Goal: Information Seeking & Learning: Find specific fact

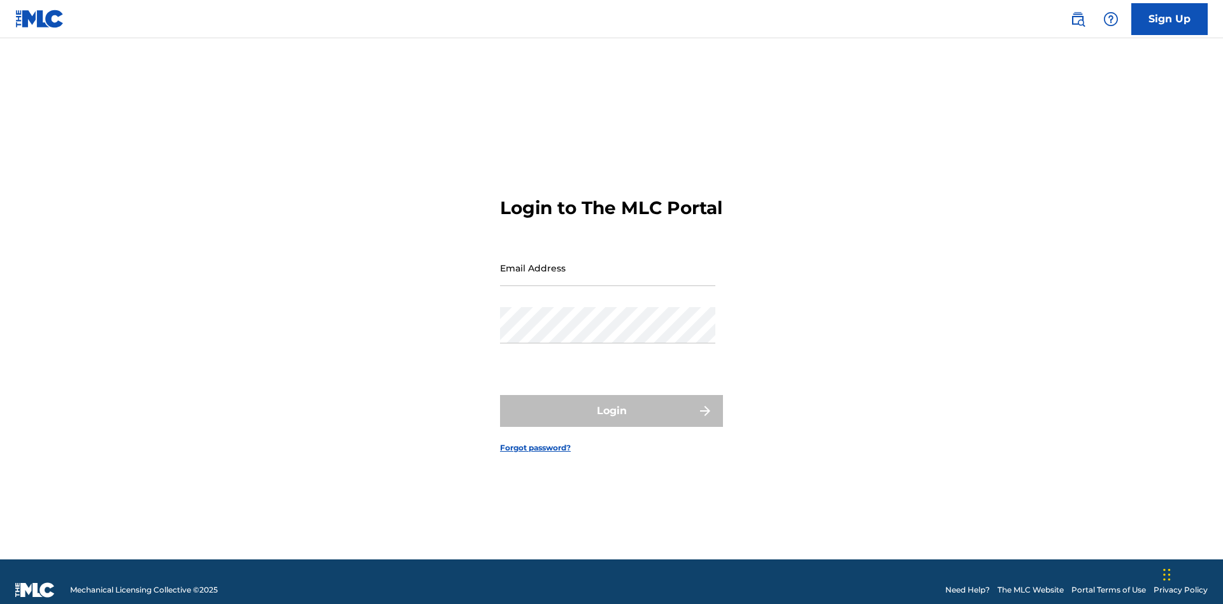
scroll to position [17, 0]
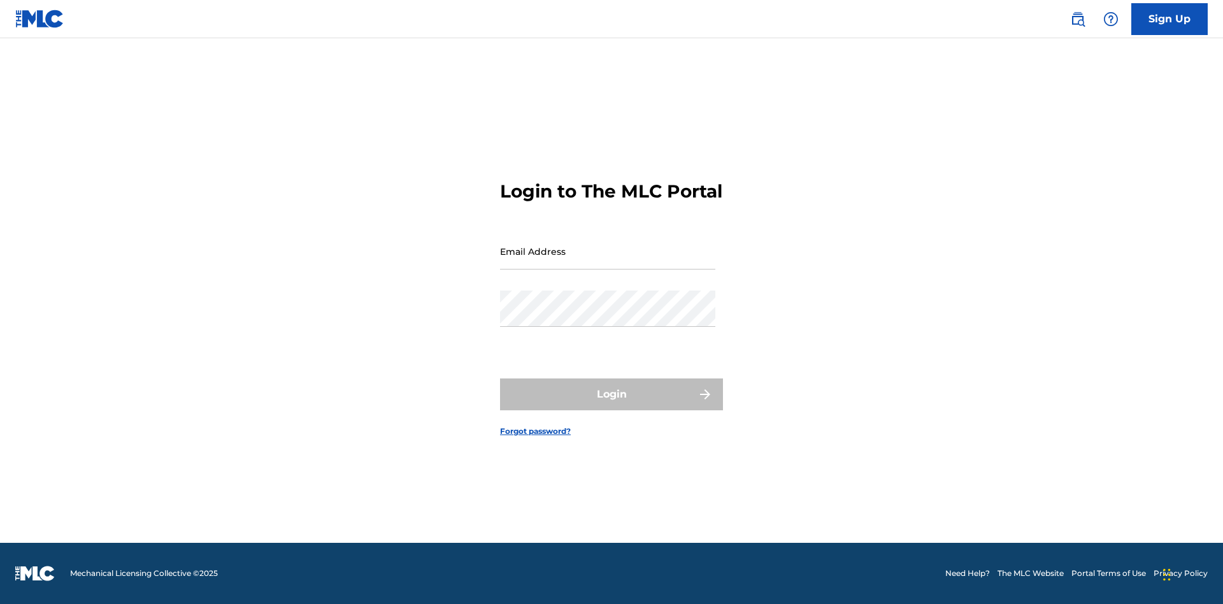
click at [607, 262] on input "Email Address" at bounding box center [607, 251] width 215 height 36
type input "[PERSON_NAME][EMAIL_ADDRESS][DOMAIN_NAME]"
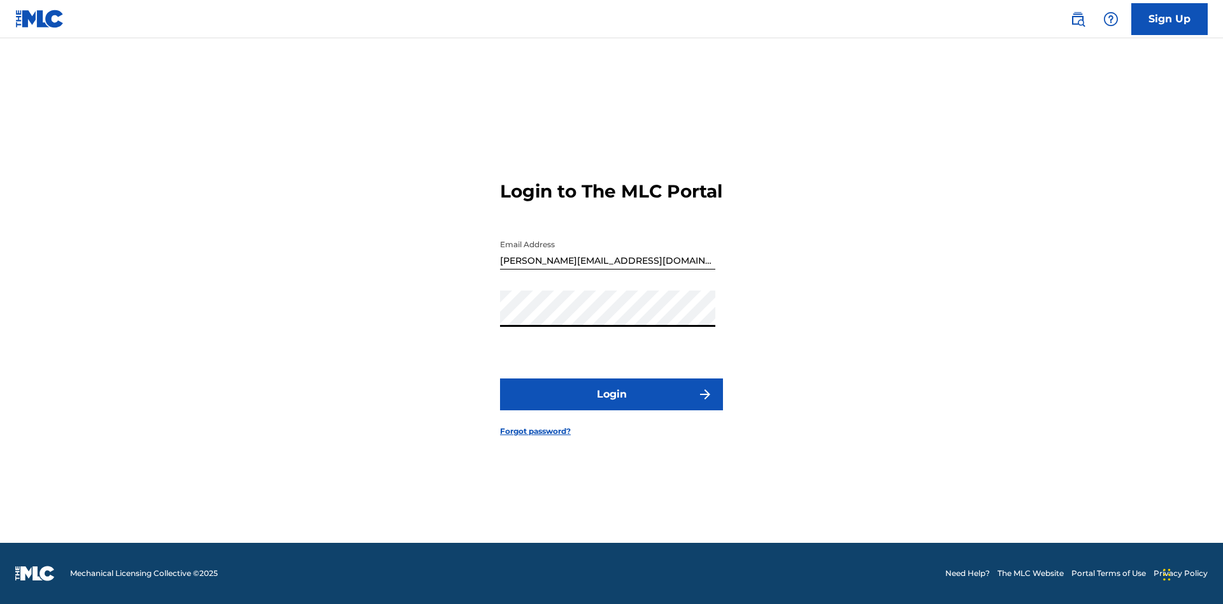
click at [611, 405] on button "Login" at bounding box center [611, 394] width 223 height 32
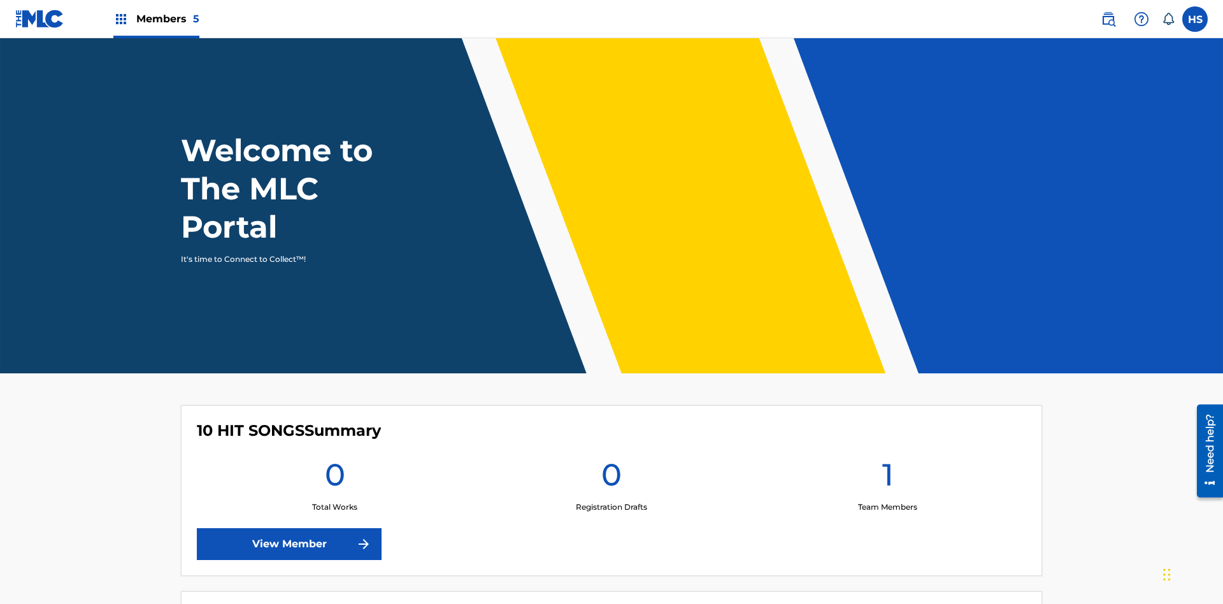
click at [155, 18] on span "Members 5" at bounding box center [167, 18] width 63 height 15
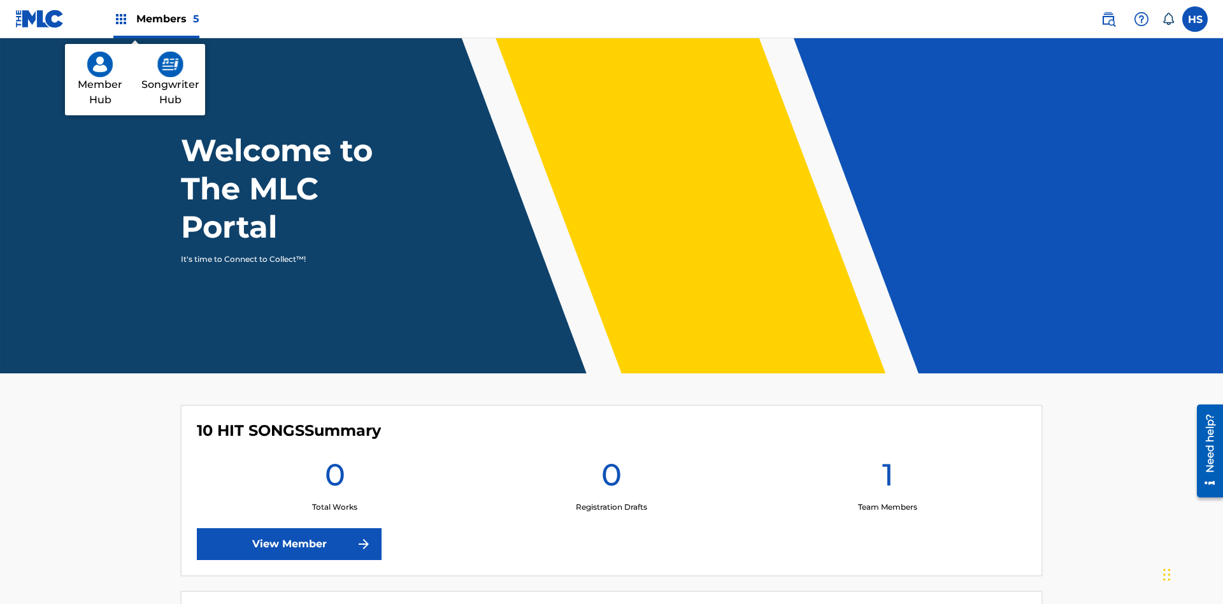
click at [170, 64] on img at bounding box center [170, 64] width 26 height 25
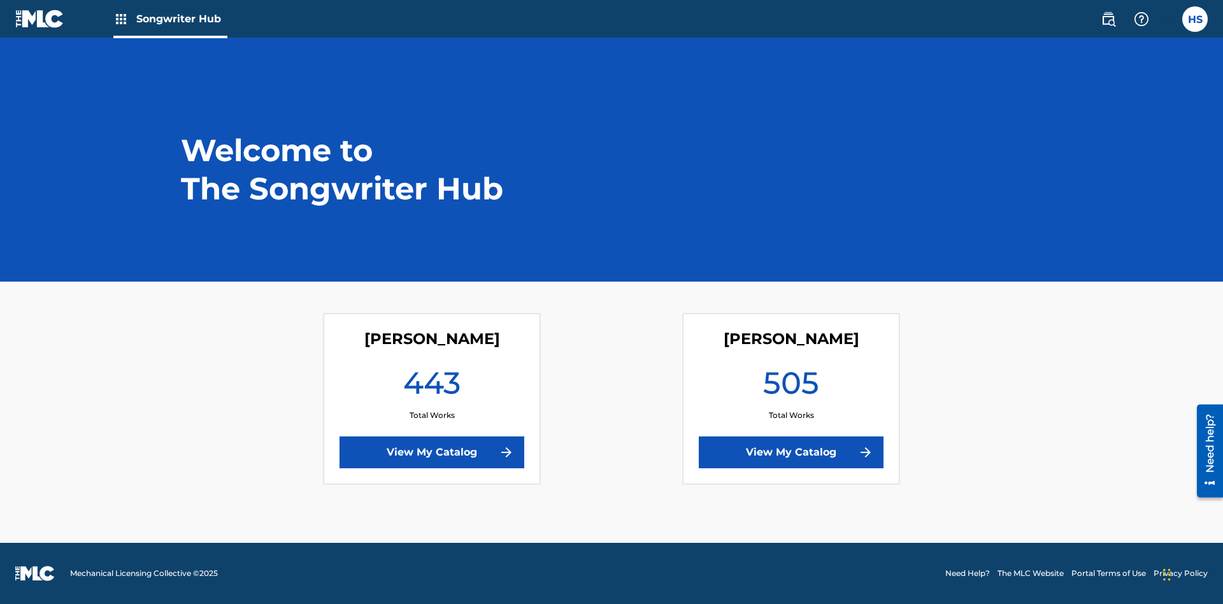
click at [432, 452] on link "View My Catalog" at bounding box center [431, 452] width 185 height 32
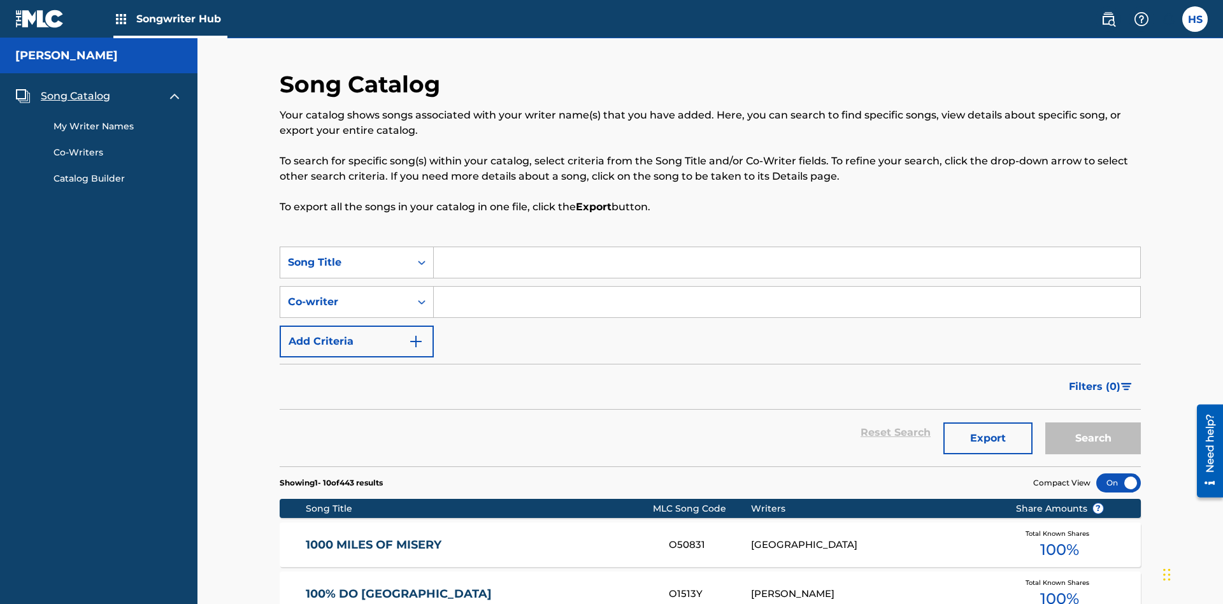
scroll to position [12, 0]
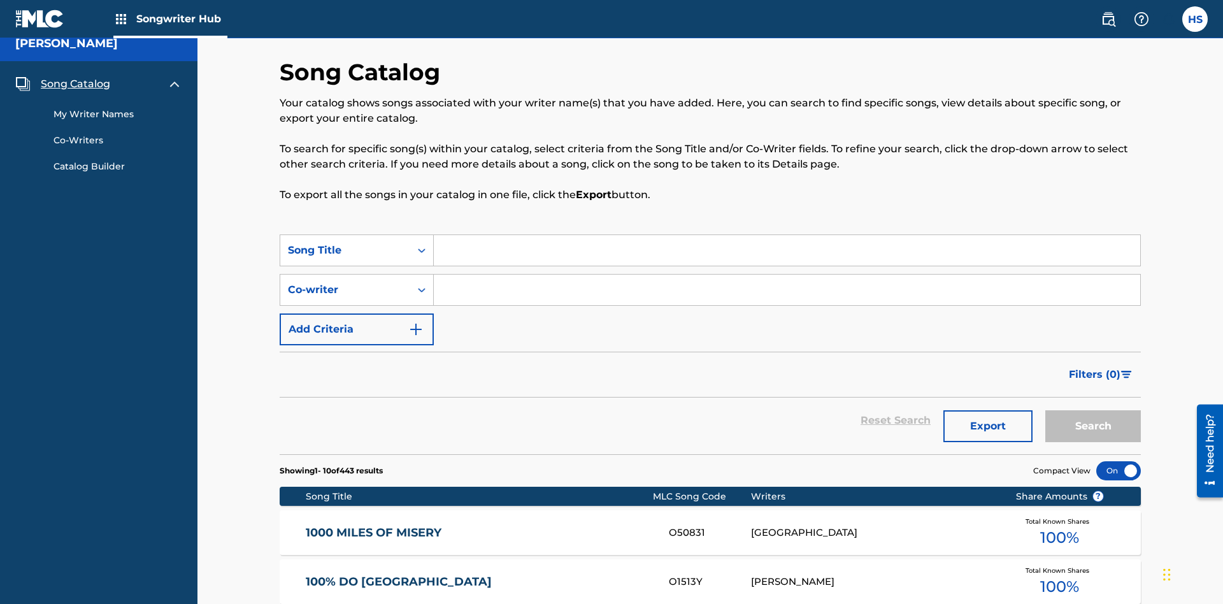
click at [75, 84] on span "Song Catalog" at bounding box center [75, 83] width 69 height 15
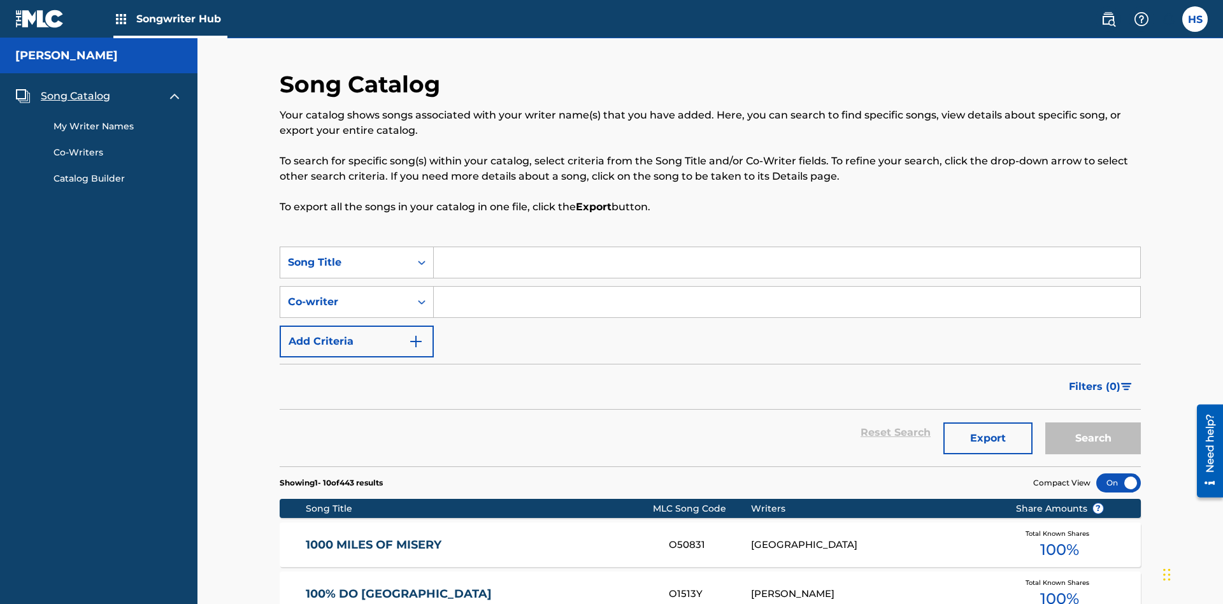
scroll to position [178, 0]
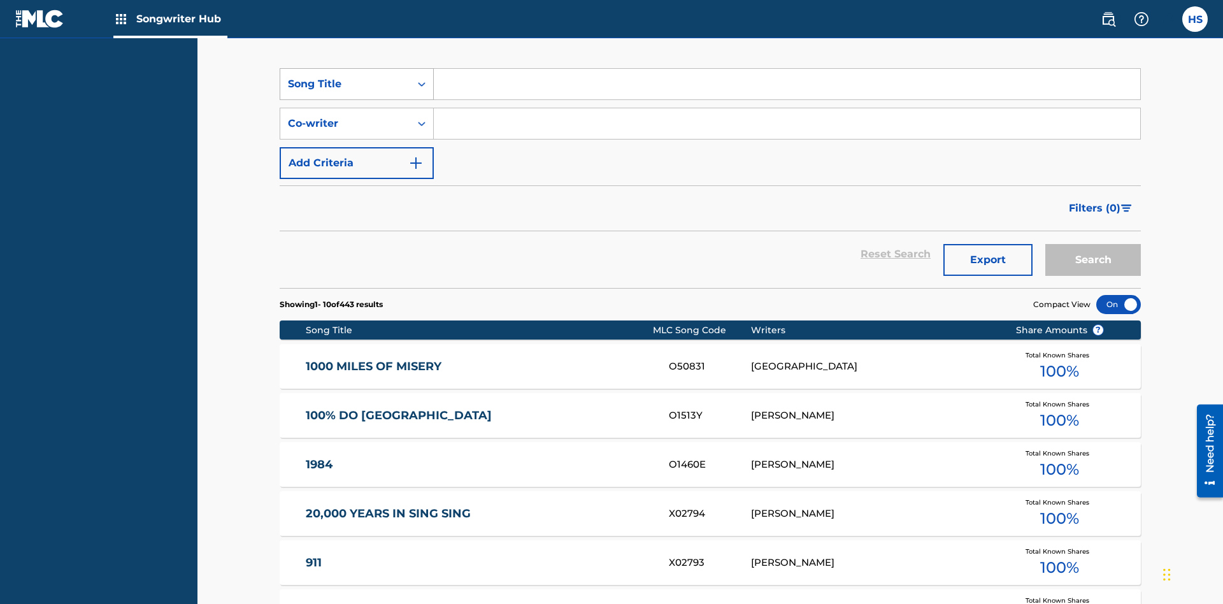
click at [345, 84] on div "Song Title" at bounding box center [345, 83] width 115 height 15
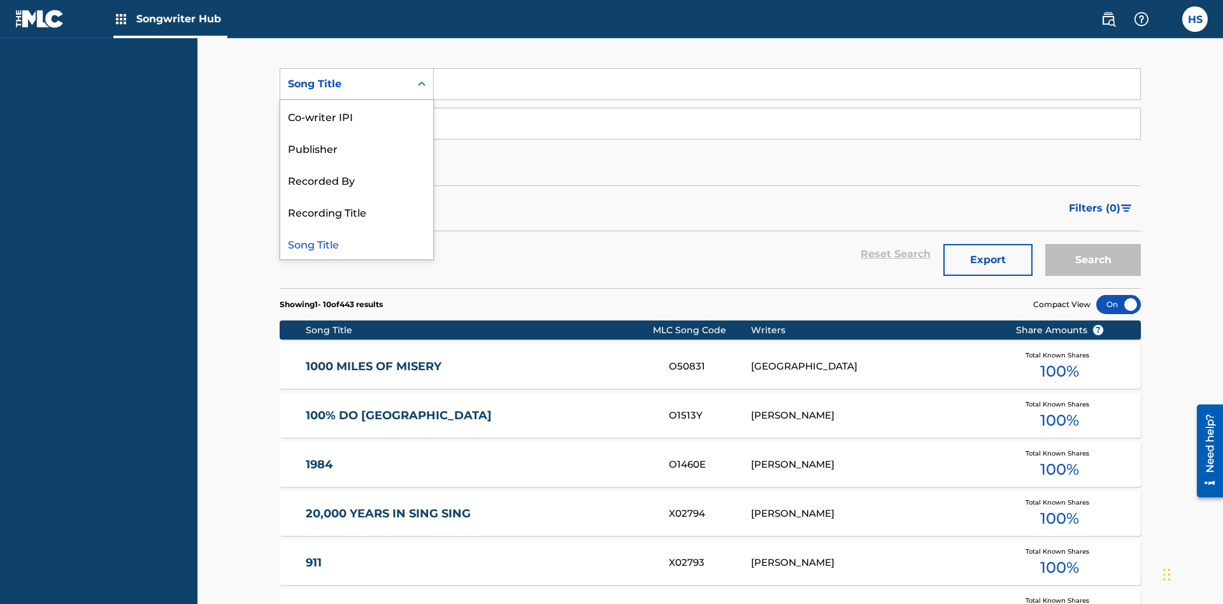
click at [357, 243] on div "Song Title" at bounding box center [356, 243] width 153 height 32
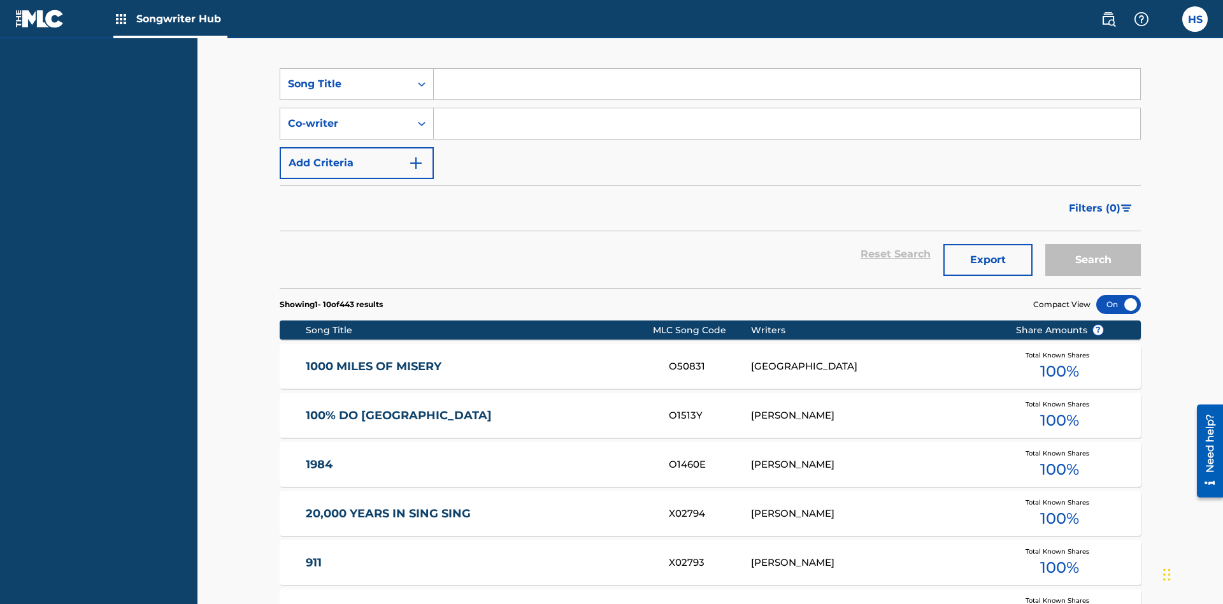
scroll to position [171, 0]
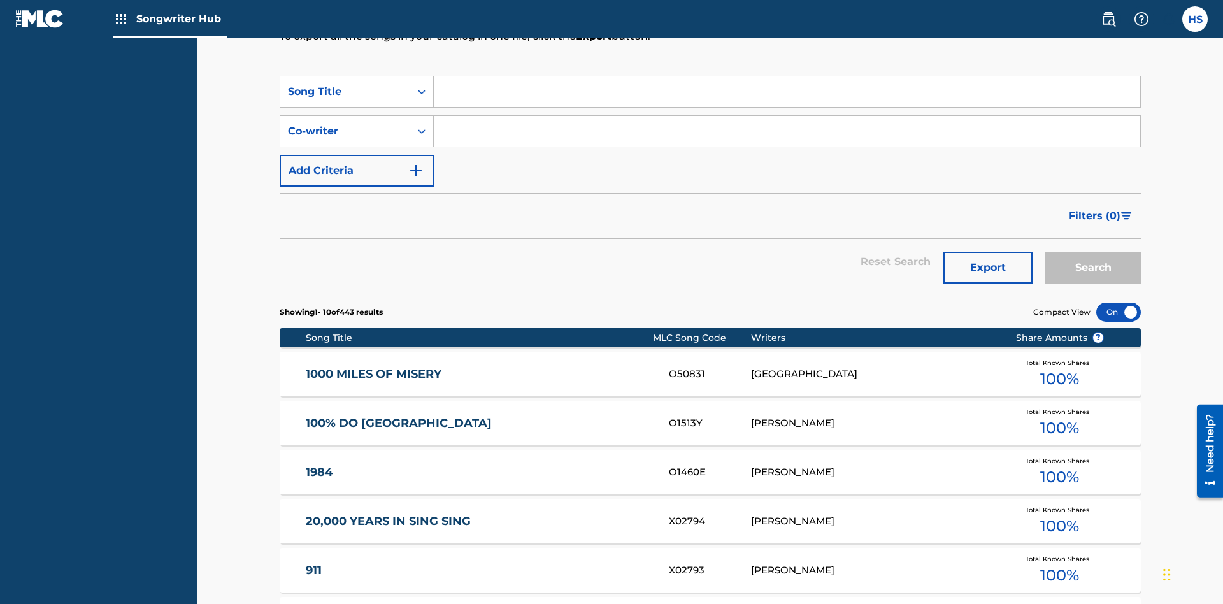
click at [786, 92] on input "Search Form" at bounding box center [787, 91] width 706 height 31
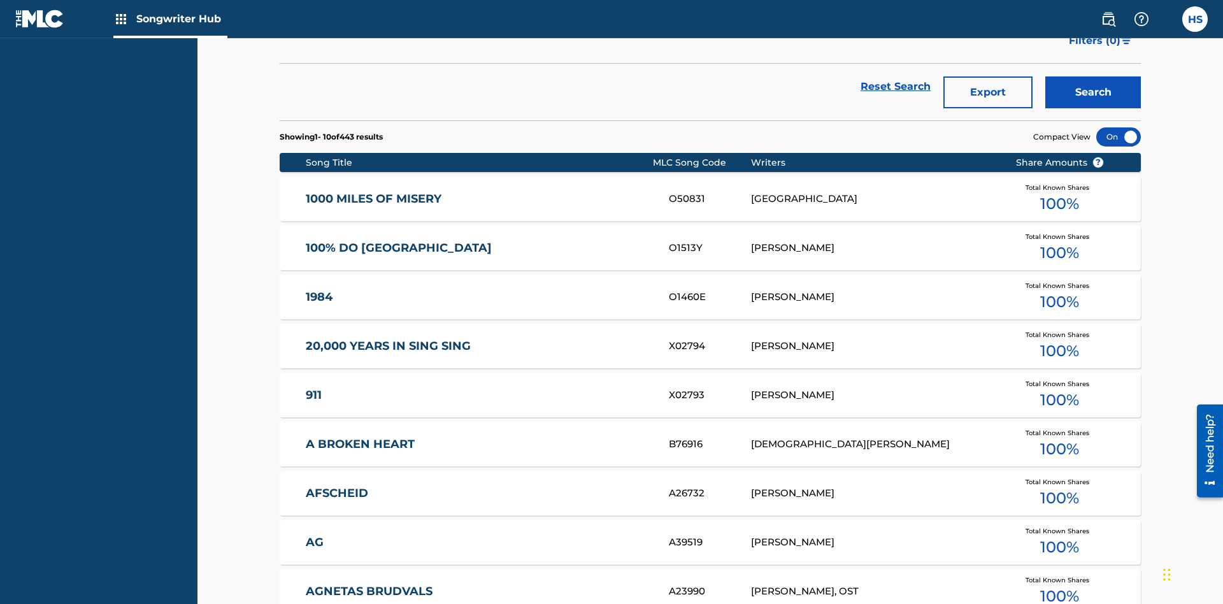
type input "MENEAME"
click at [1093, 92] on button "Search" at bounding box center [1093, 92] width 96 height 32
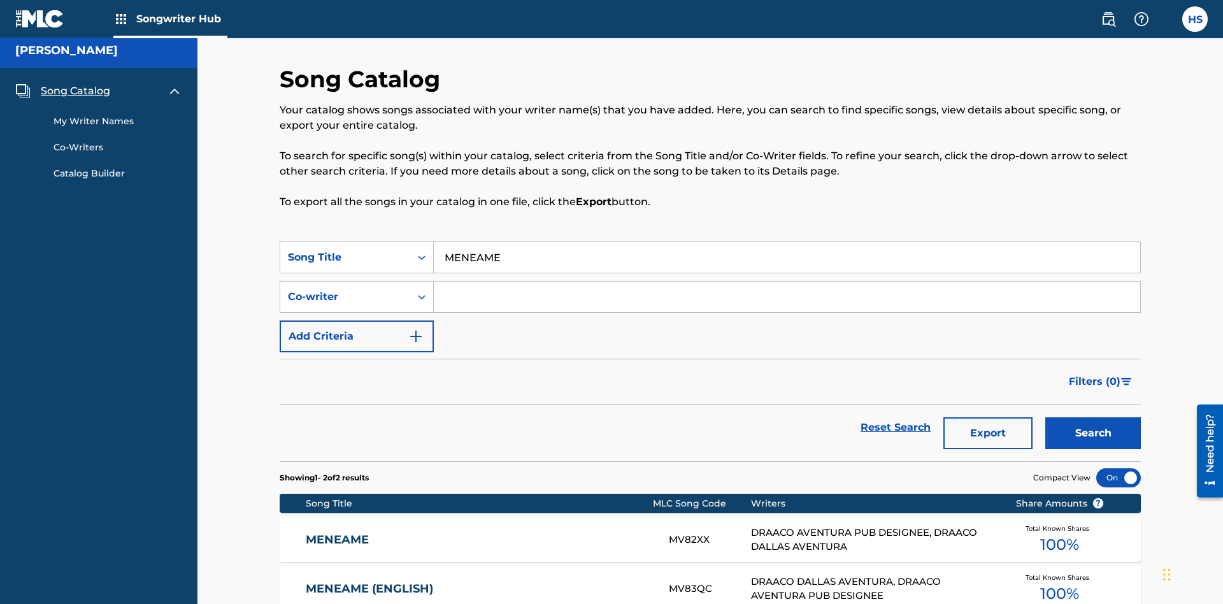
scroll to position [133, 0]
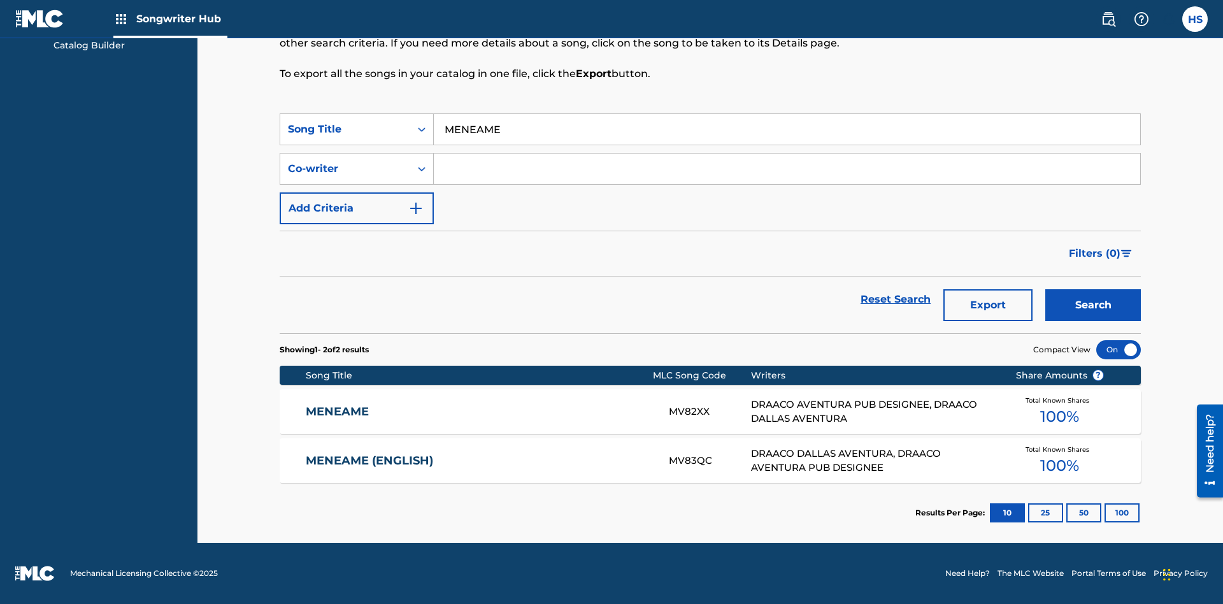
click at [786, 129] on input "MENEAME" at bounding box center [787, 129] width 706 height 31
click at [345, 169] on div "Co-writer" at bounding box center [345, 168] width 115 height 15
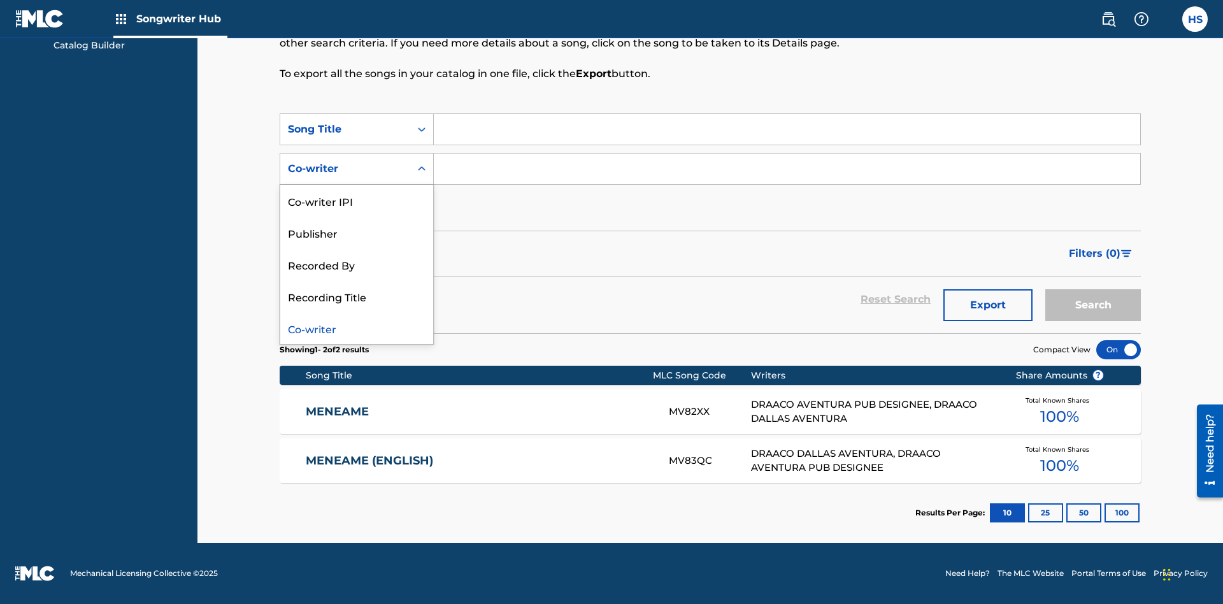
click at [357, 328] on div "Co-writer" at bounding box center [356, 328] width 153 height 32
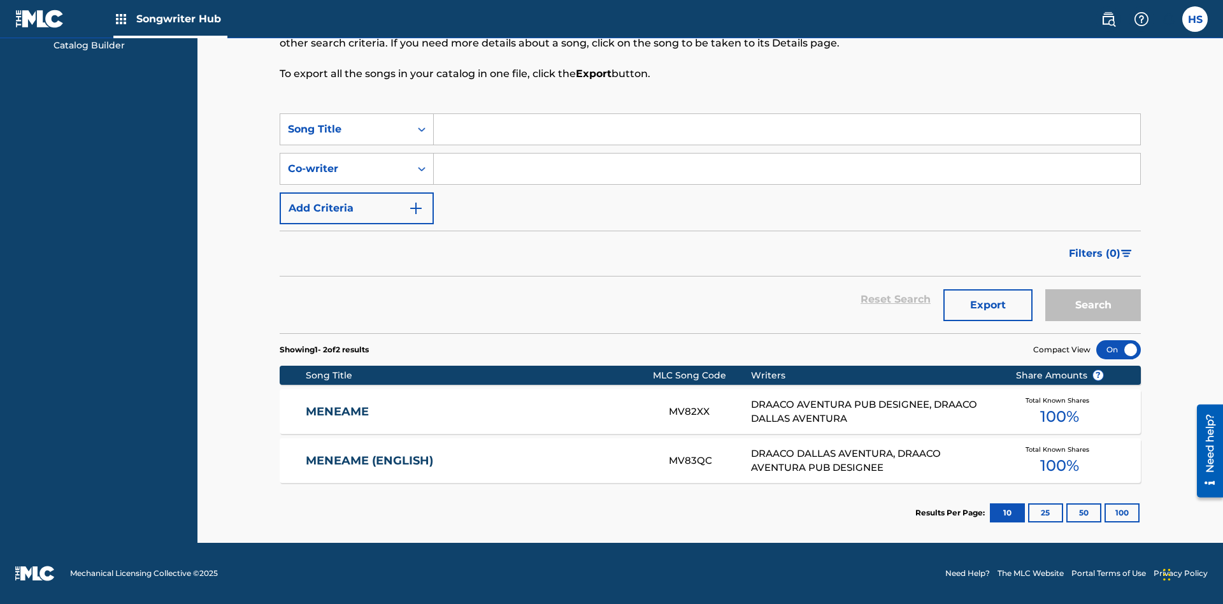
click at [786, 169] on input "Search Form" at bounding box center [787, 168] width 706 height 31
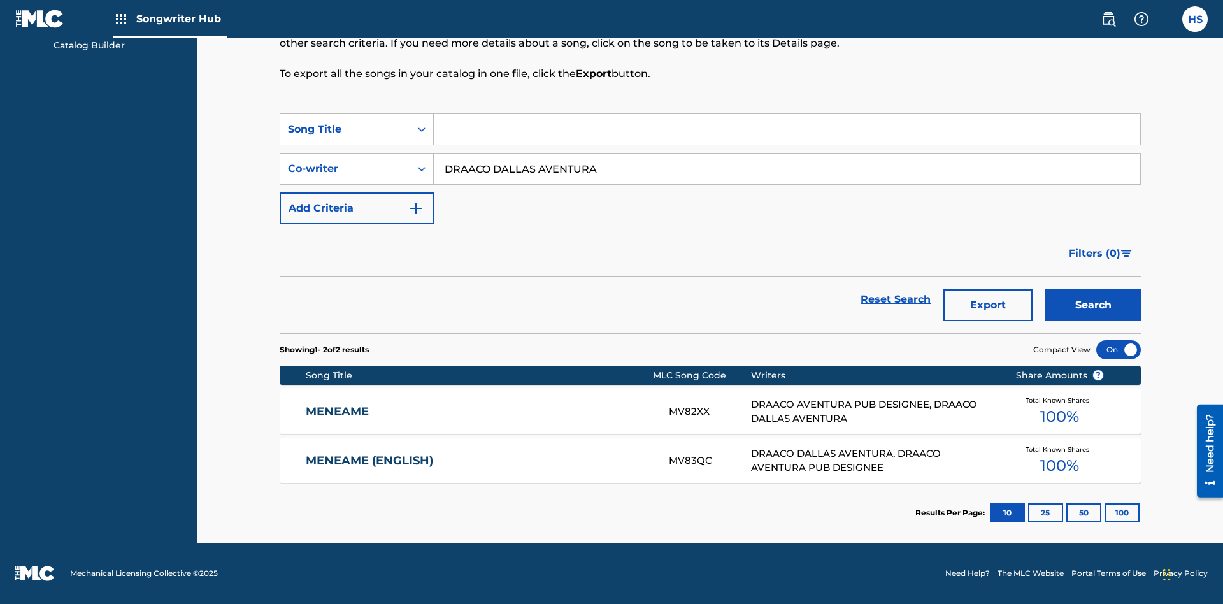
type input "DRAACO DALLAS AVENTURA"
click at [1093, 305] on button "Search" at bounding box center [1093, 305] width 96 height 32
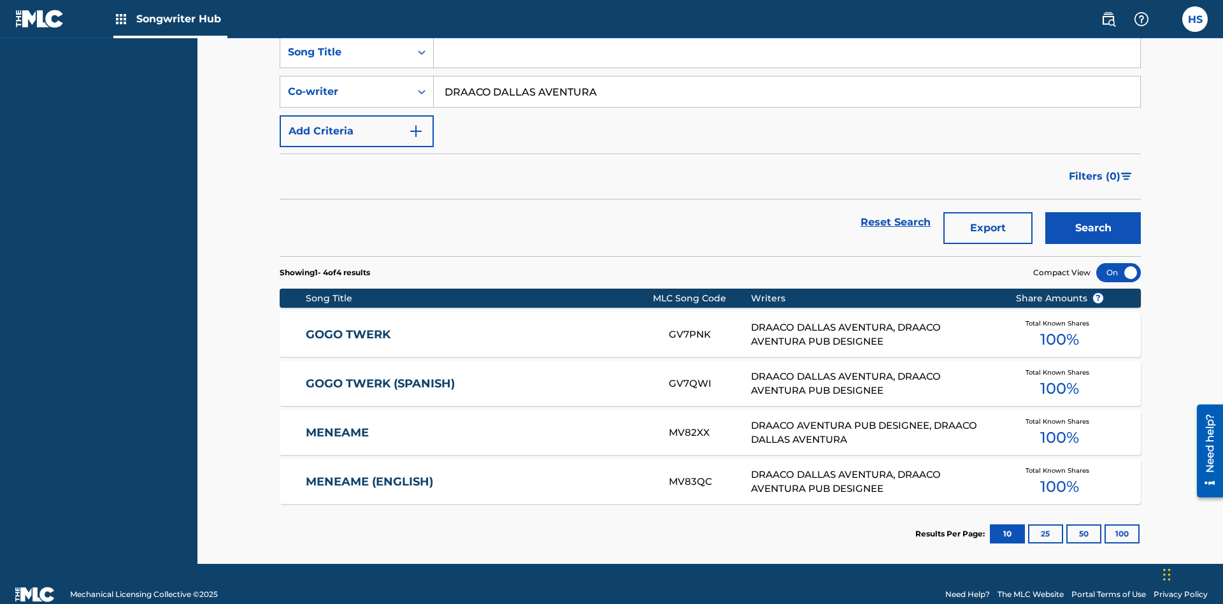
click at [786, 92] on input "DRAACO DALLAS AVENTURA" at bounding box center [787, 91] width 706 height 31
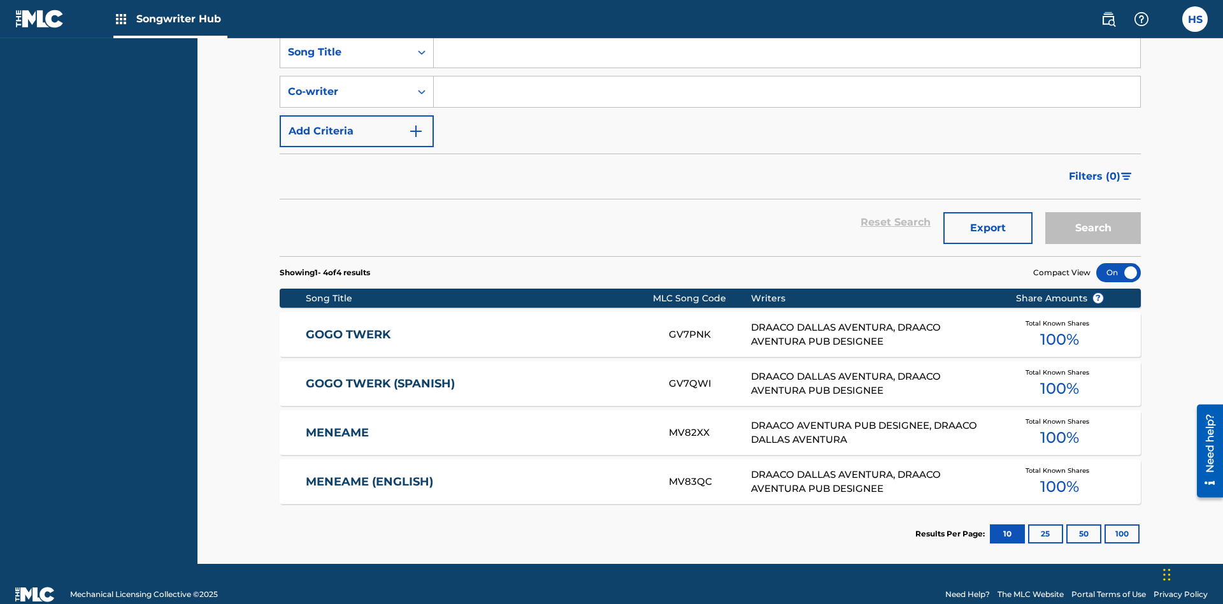
scroll to position [178, 0]
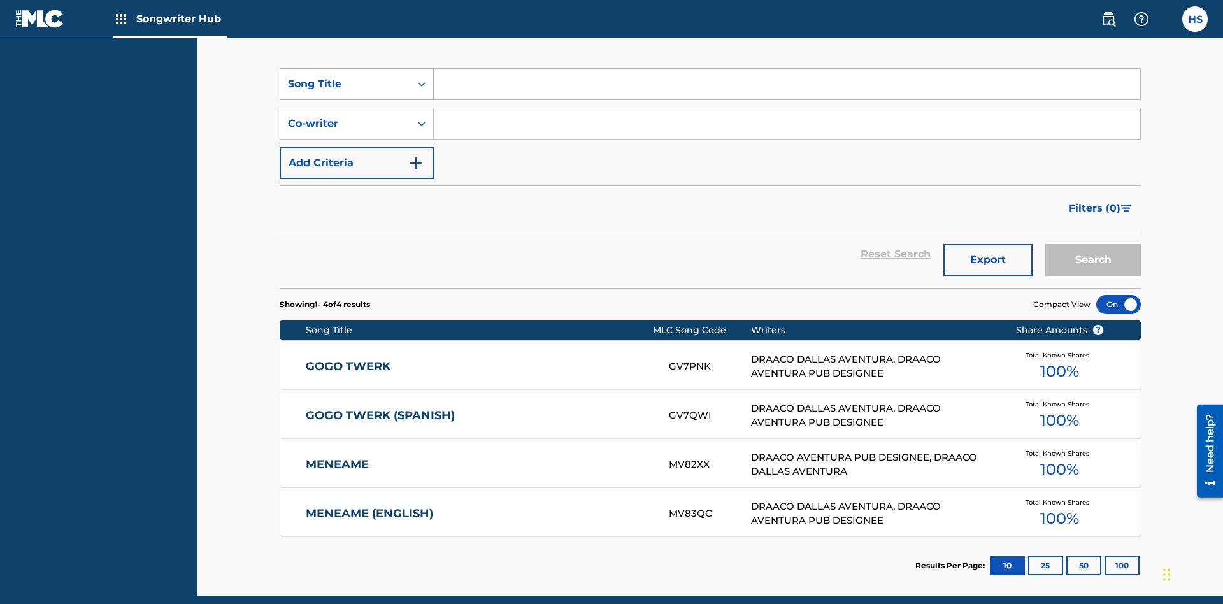
click at [345, 84] on div "Song Title" at bounding box center [345, 83] width 115 height 15
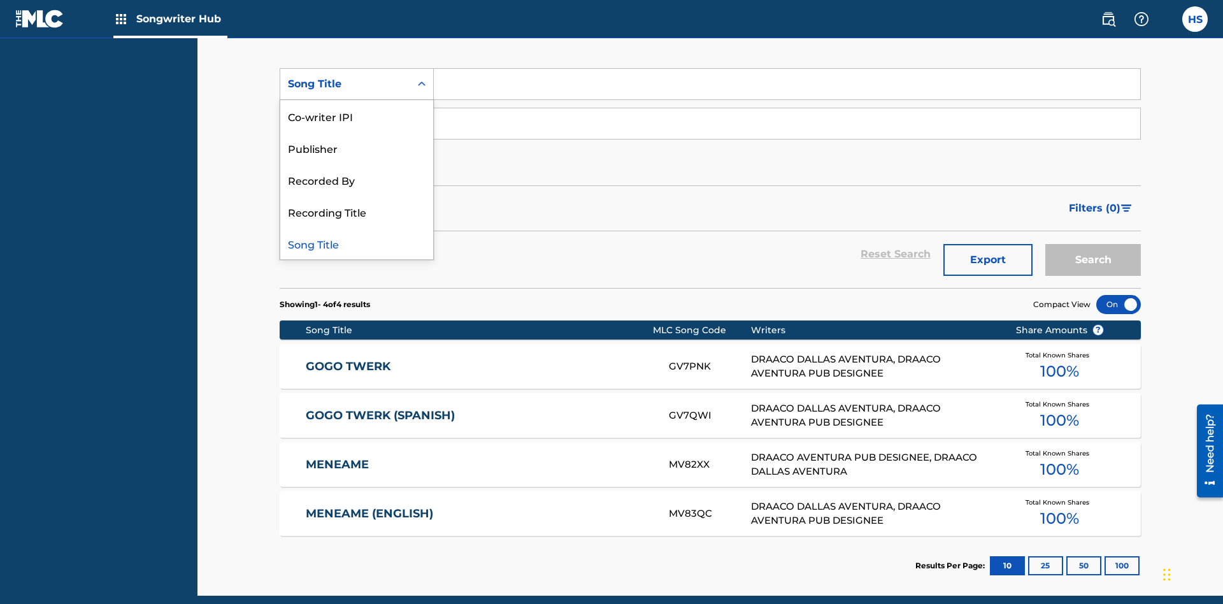
click at [357, 116] on div "Co-writer IPI" at bounding box center [356, 116] width 153 height 32
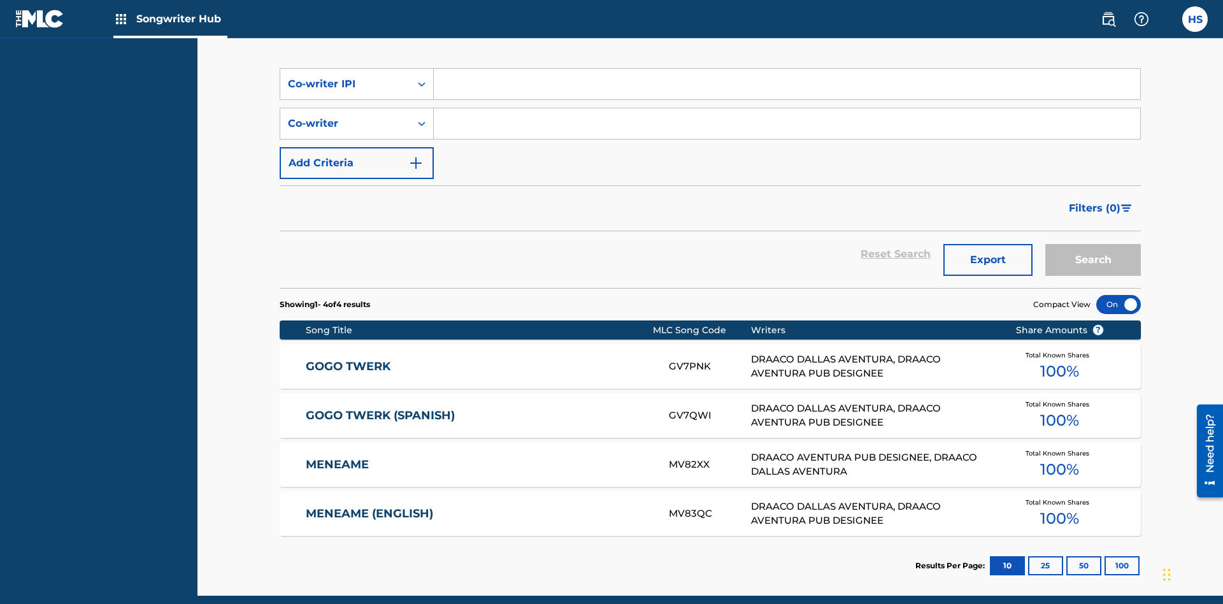
scroll to position [171, 0]
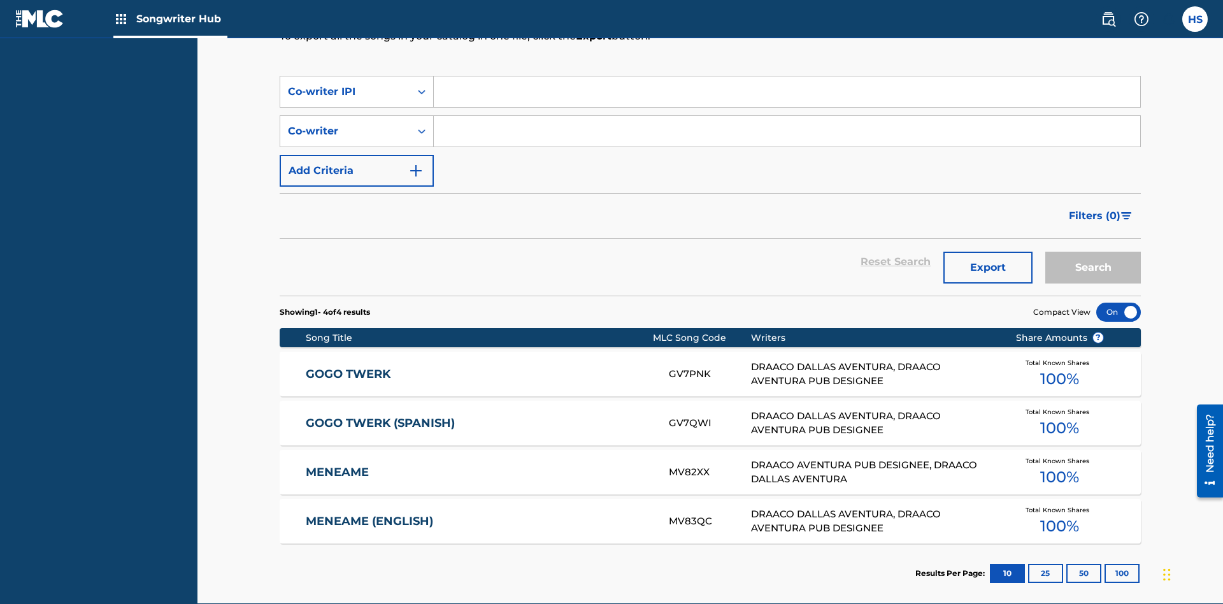
click at [786, 92] on input "Search Form" at bounding box center [787, 91] width 706 height 31
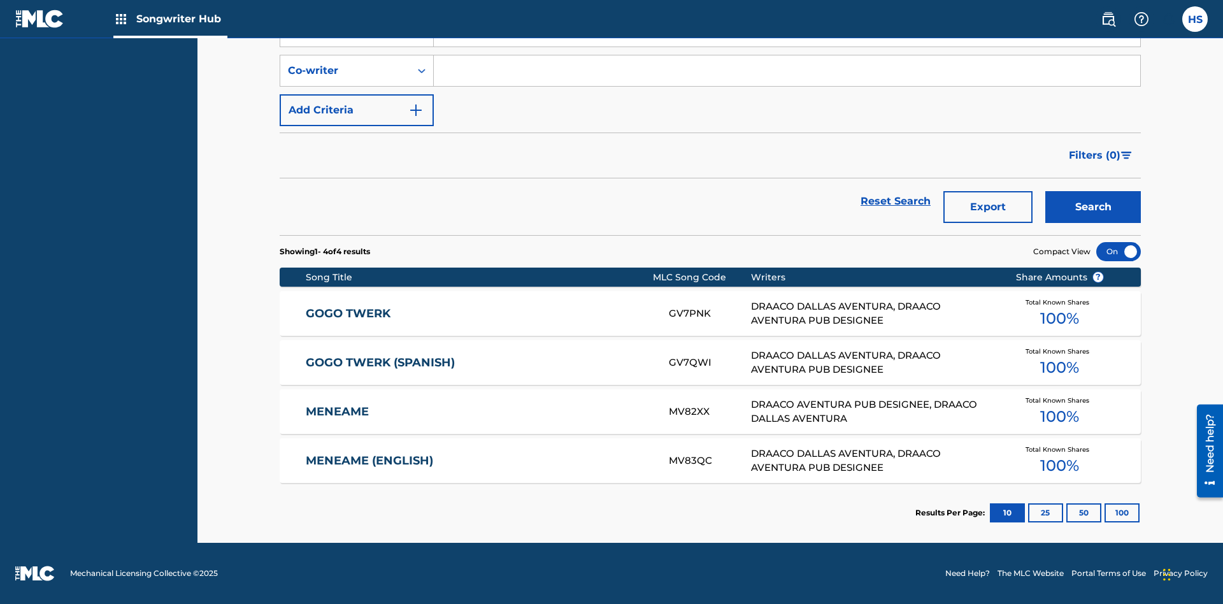
type input "00766422818"
click at [1093, 207] on button "Search" at bounding box center [1093, 207] width 96 height 32
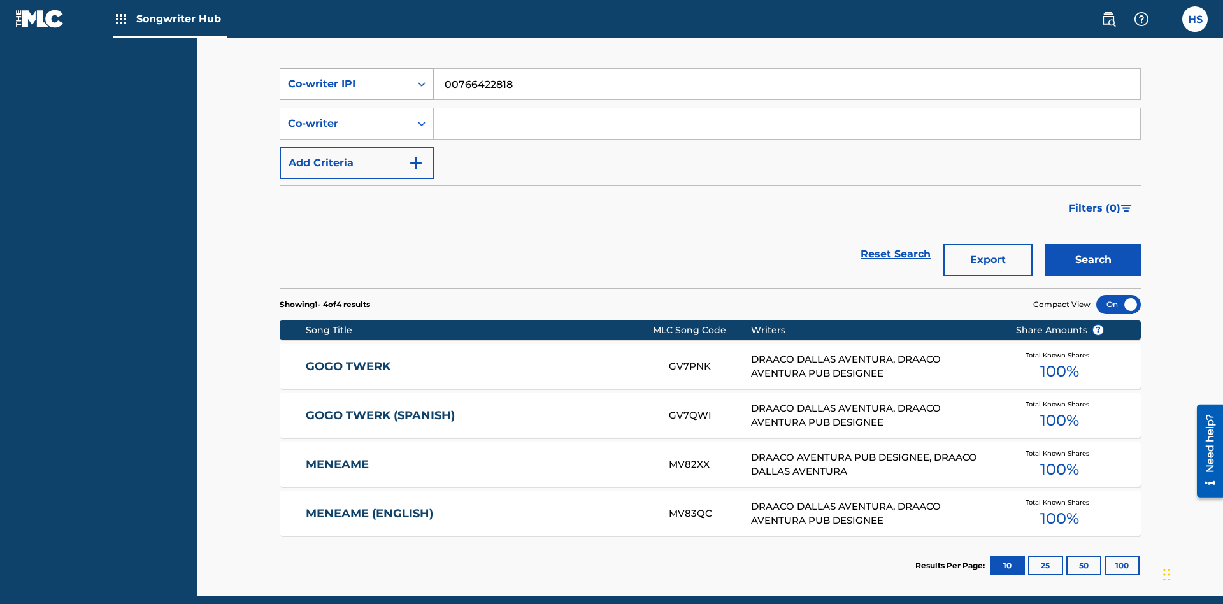
click at [345, 84] on div "Co-writer IPI" at bounding box center [345, 83] width 115 height 15
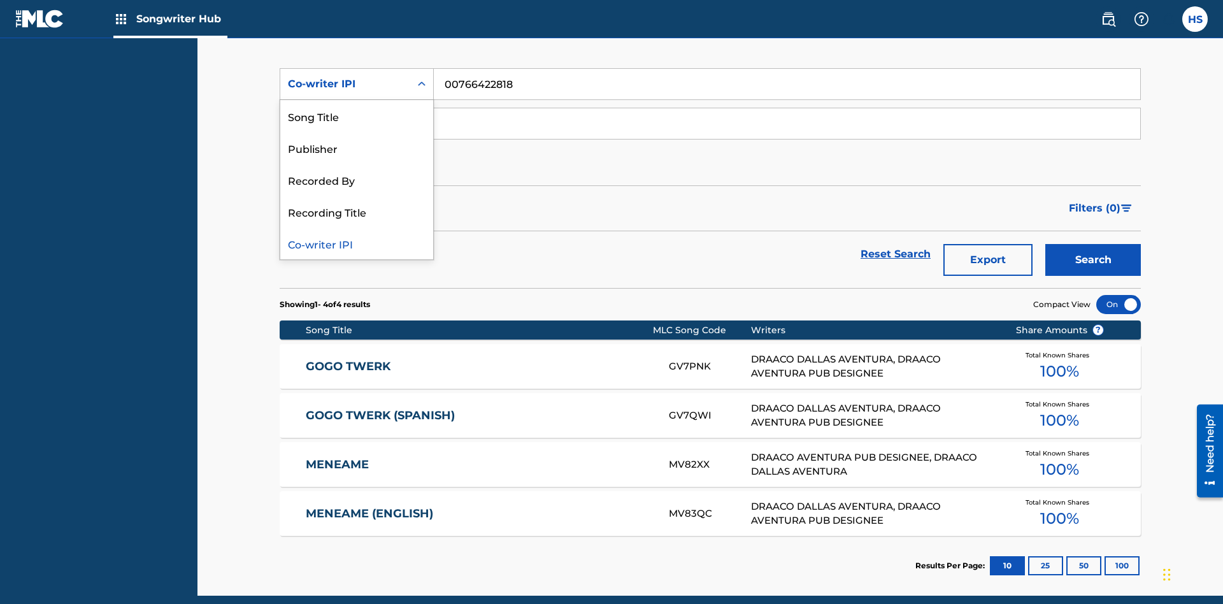
click at [357, 180] on div "Recorded By" at bounding box center [356, 180] width 153 height 32
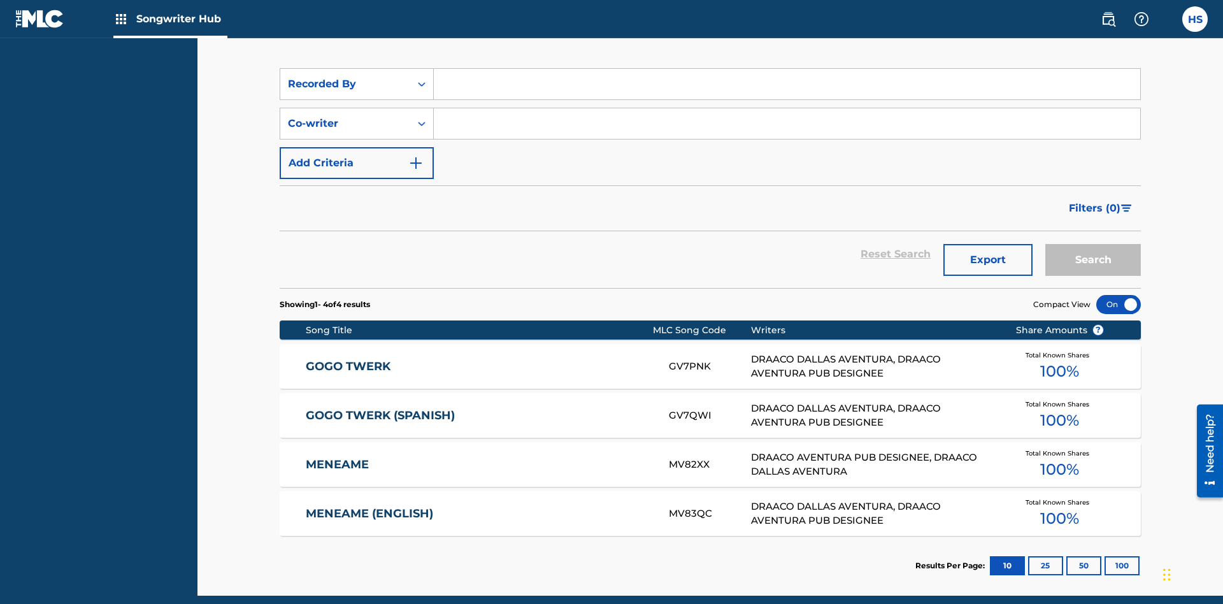
scroll to position [171, 0]
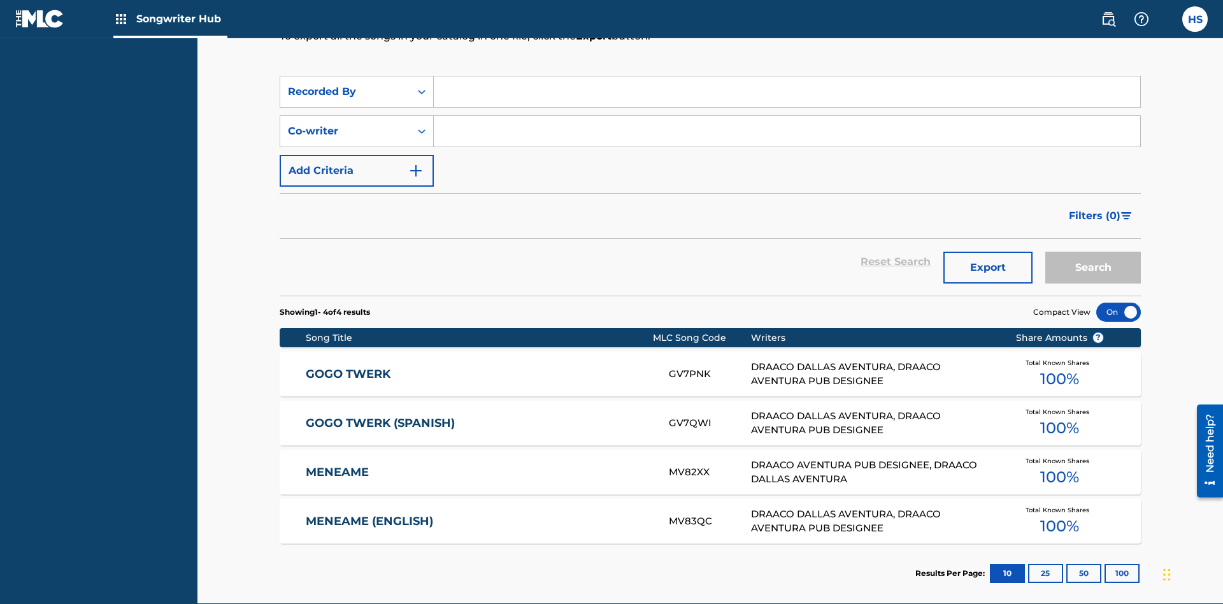
click at [786, 92] on input "Search Form" at bounding box center [787, 91] width 706 height 31
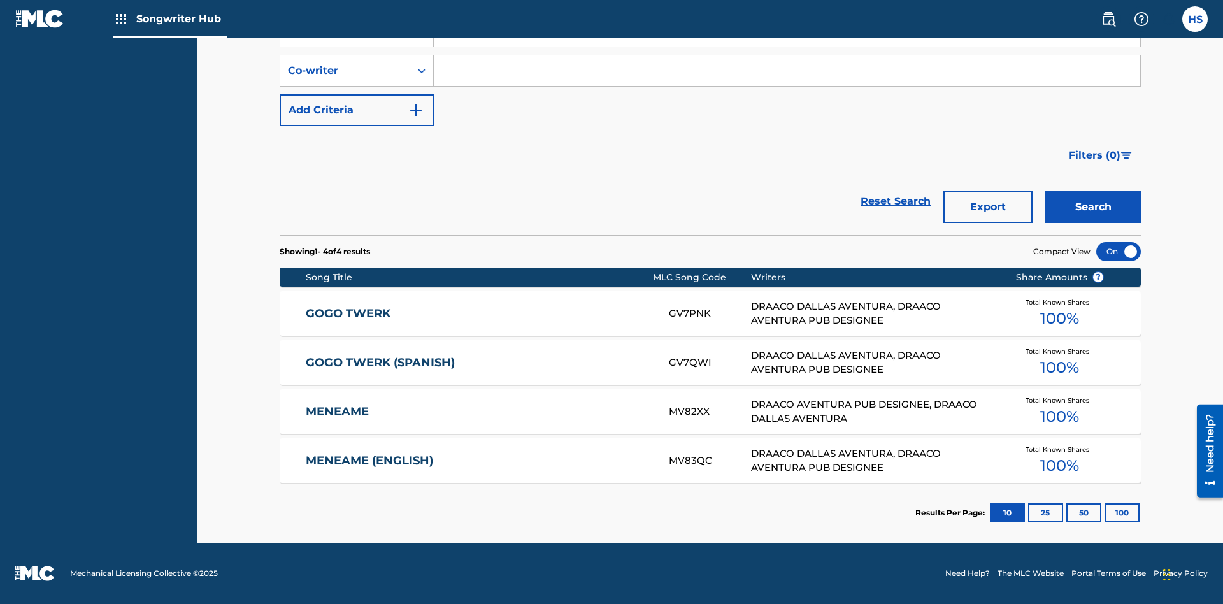
type input "DRAACO AVENTURA"
click at [1093, 207] on button "Search" at bounding box center [1093, 207] width 96 height 32
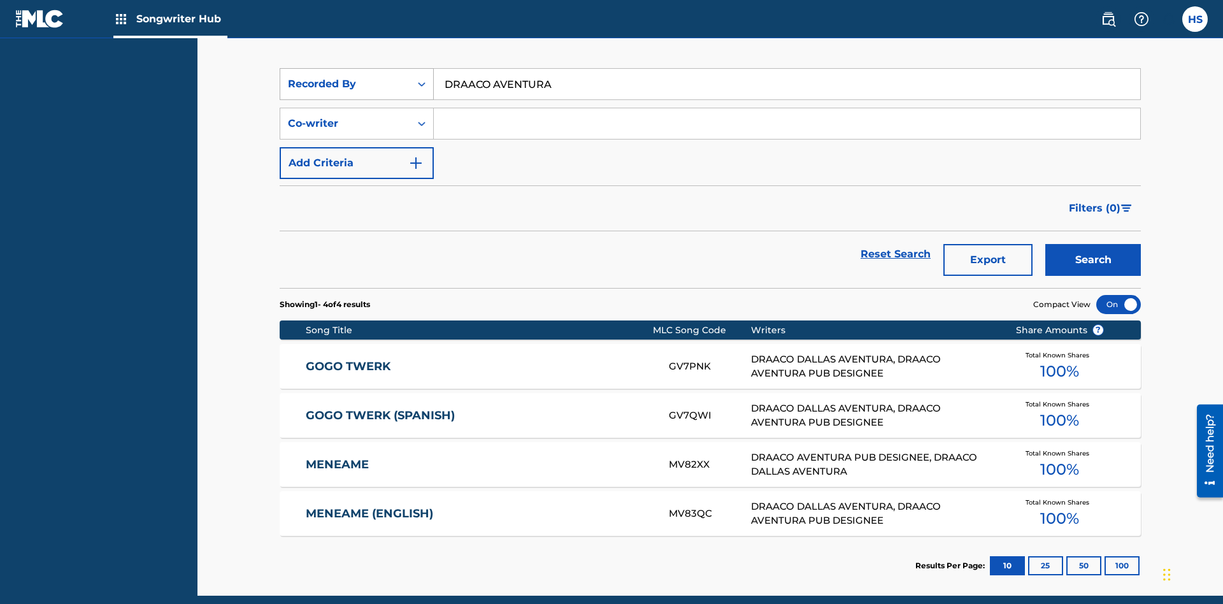
click at [345, 84] on div "Recorded By" at bounding box center [345, 83] width 115 height 15
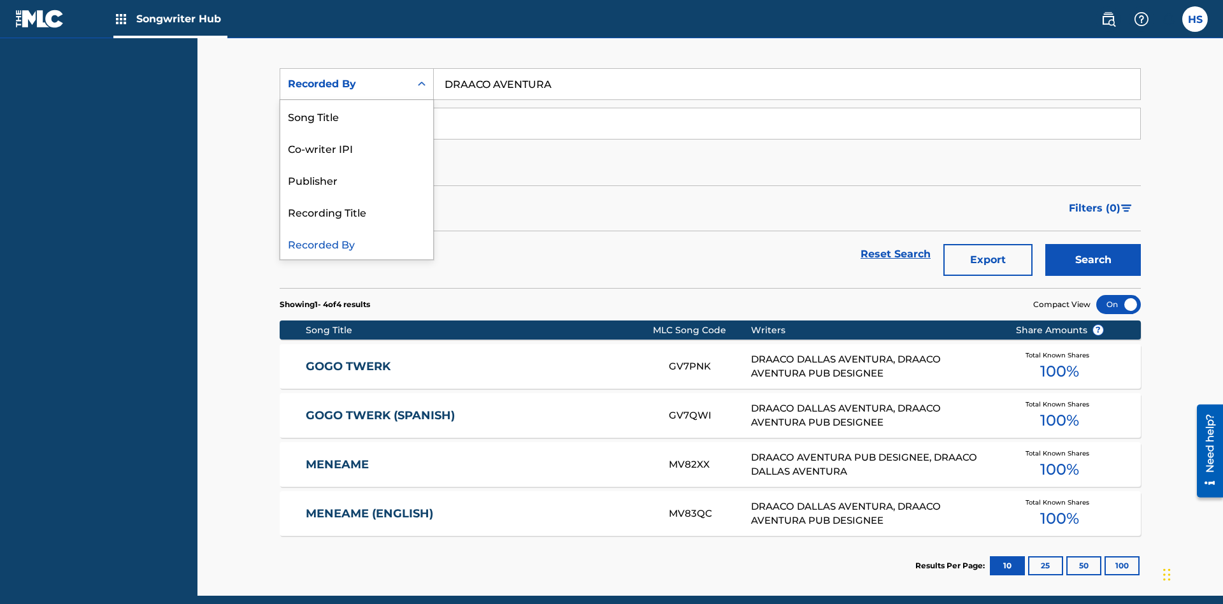
click at [357, 180] on div "Publisher" at bounding box center [356, 180] width 153 height 32
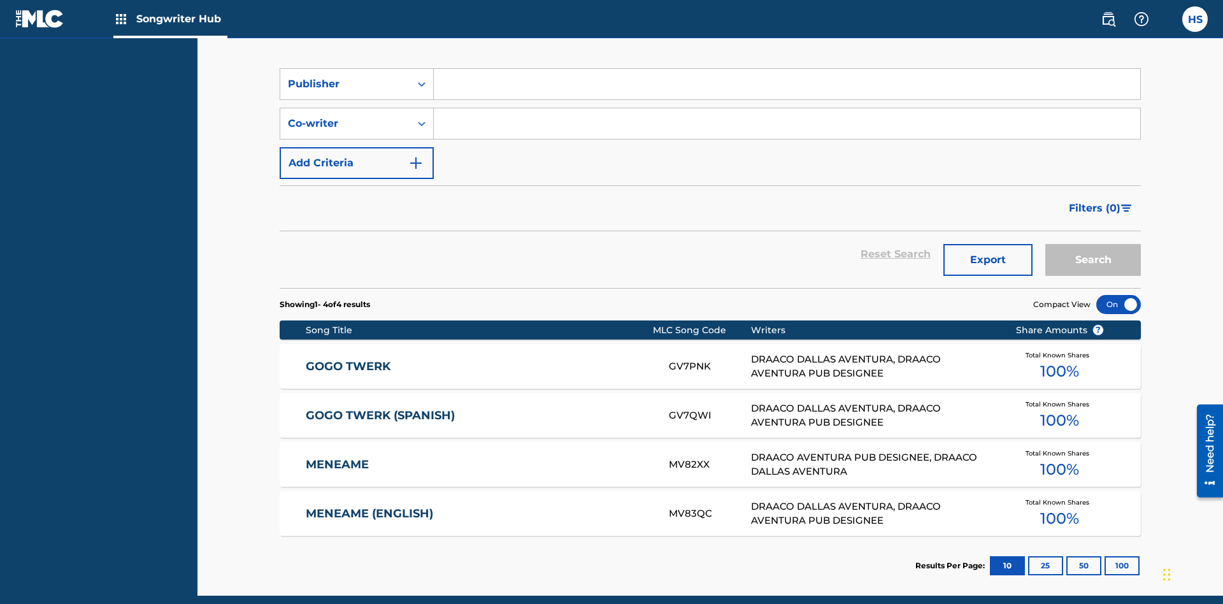
scroll to position [171, 0]
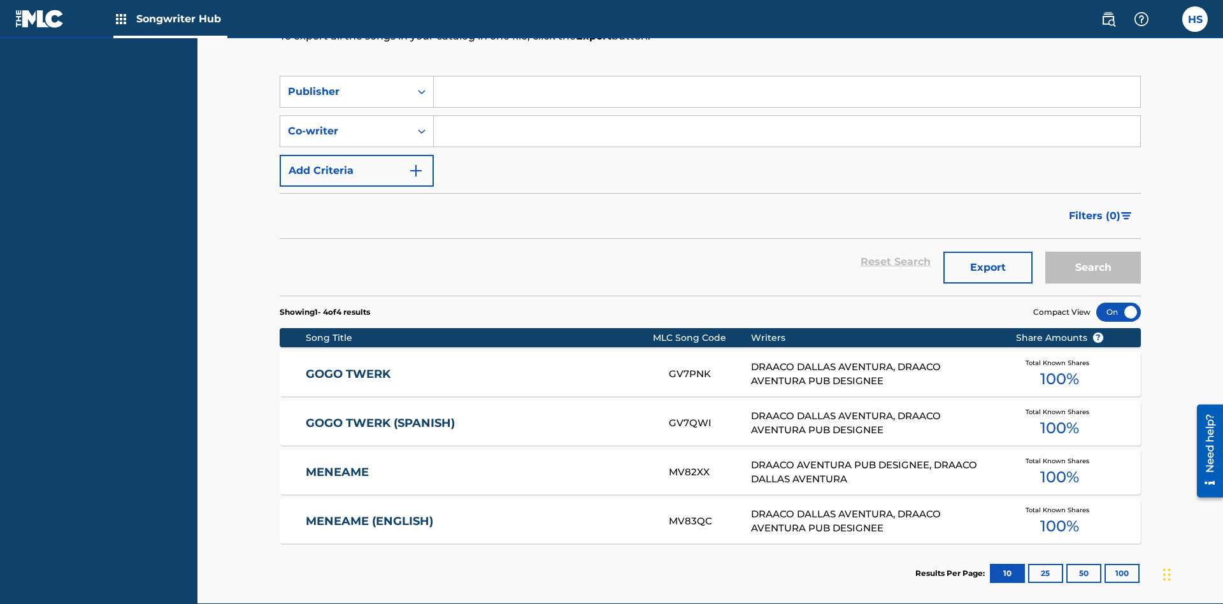
click at [786, 92] on input "Search Form" at bounding box center [787, 91] width 706 height 31
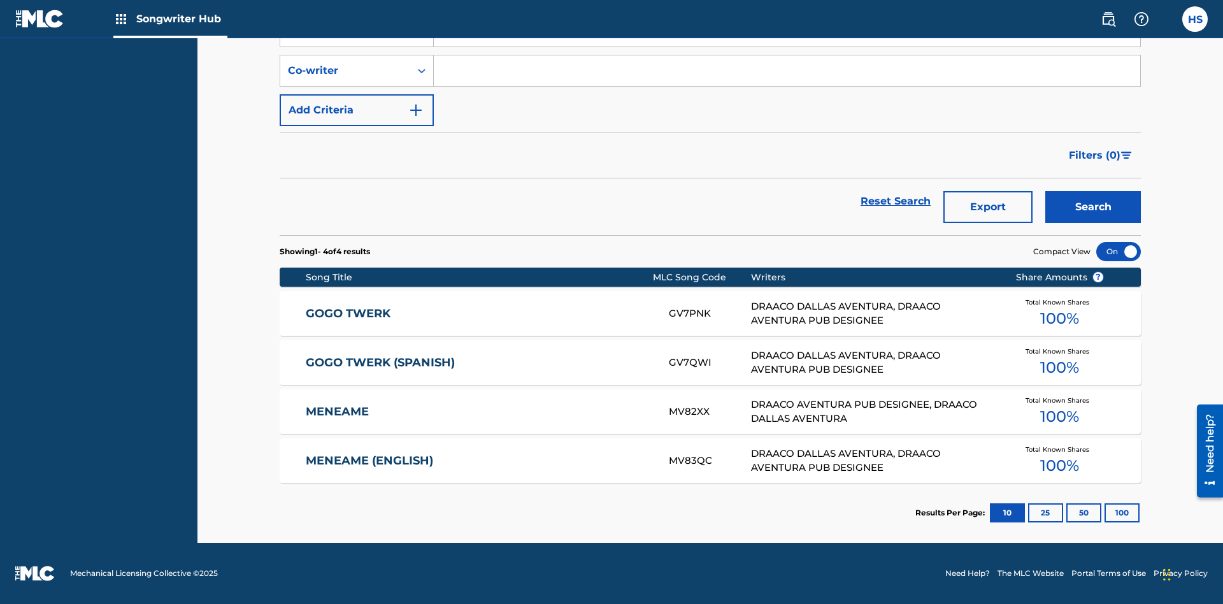
type input "DRAACO AVENTURA PUB DESIGNEE"
click at [1093, 207] on button "Search" at bounding box center [1093, 207] width 96 height 32
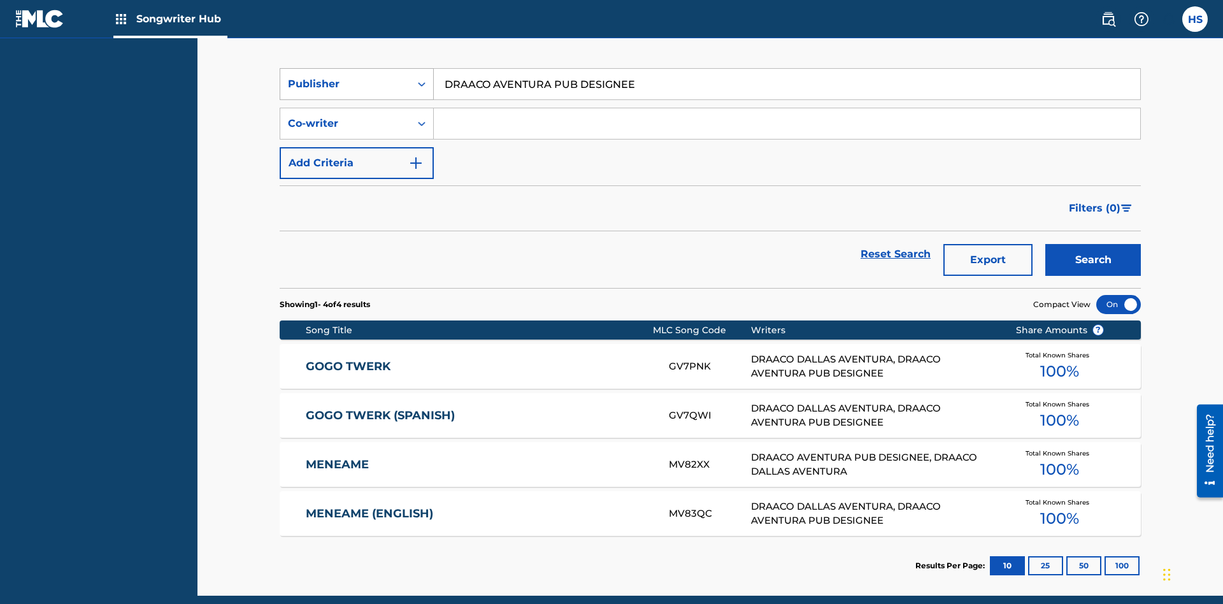
click at [345, 84] on div "Publisher" at bounding box center [345, 83] width 115 height 15
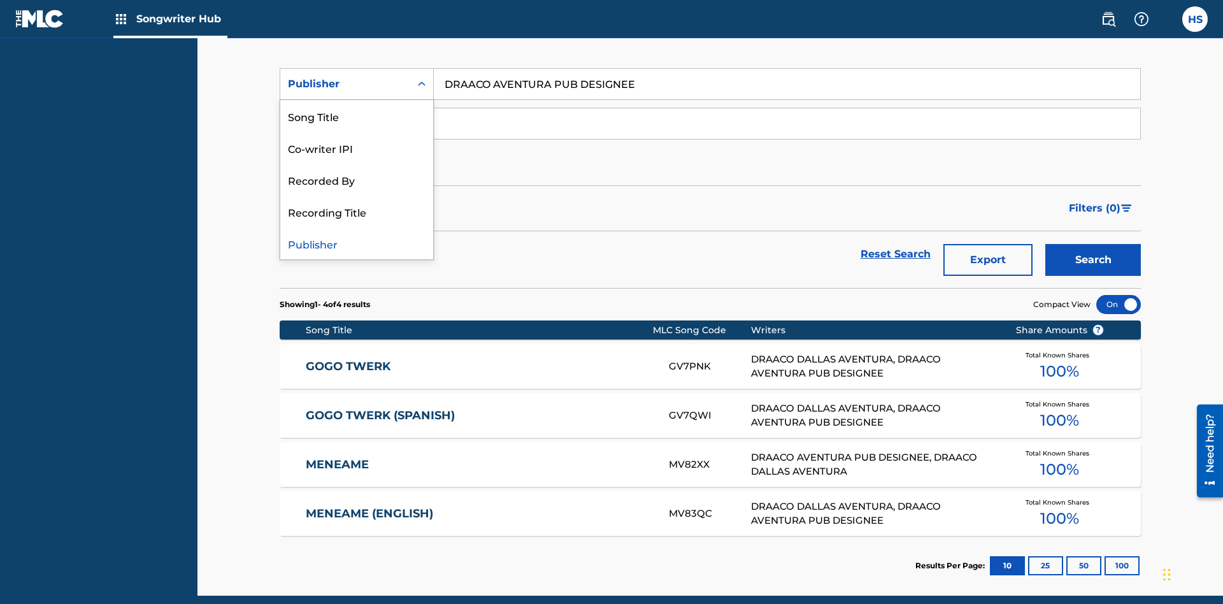
click at [357, 211] on div "Recording Title" at bounding box center [356, 211] width 153 height 32
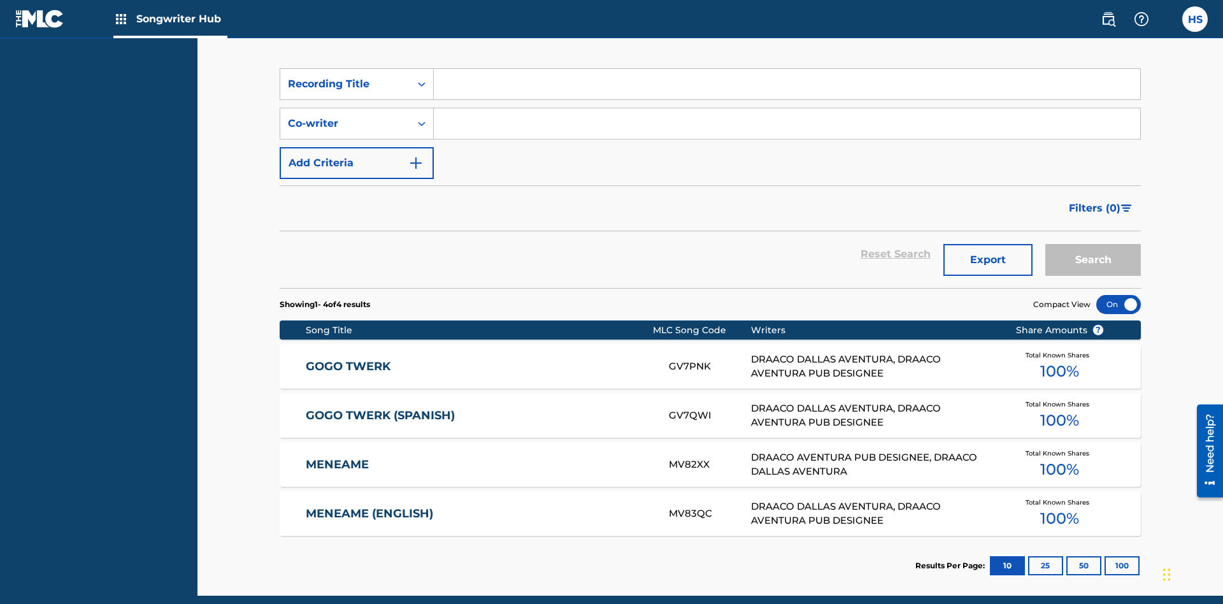
scroll to position [171, 0]
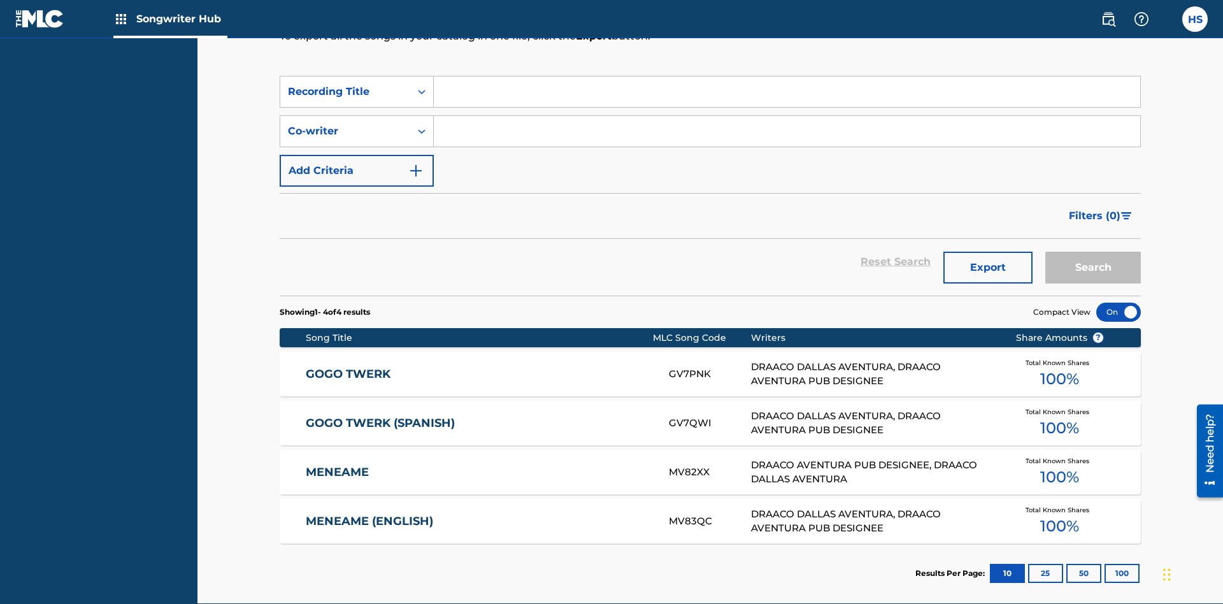
click at [786, 92] on input "Search Form" at bounding box center [787, 91] width 706 height 31
